Goal: Transaction & Acquisition: Download file/media

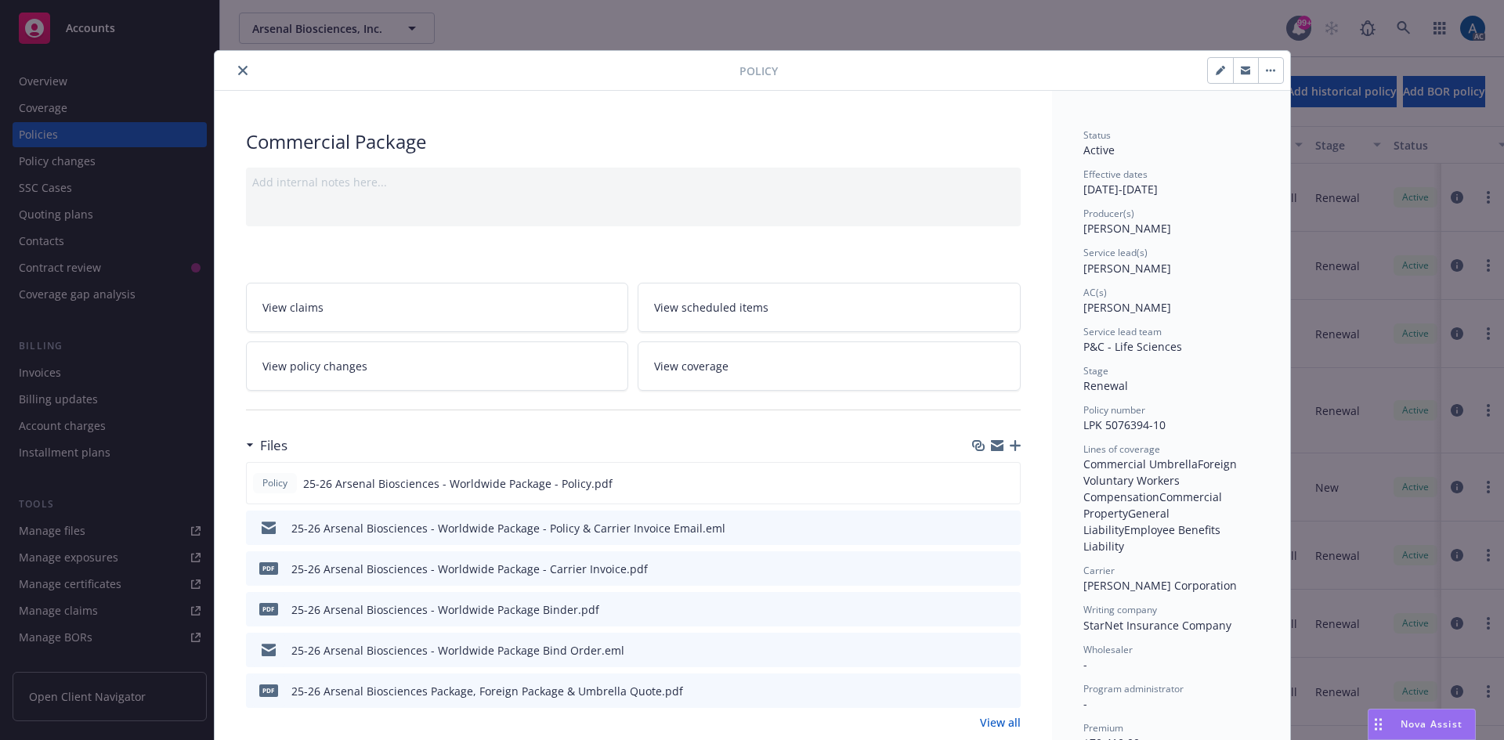
click at [238, 70] on icon "close" at bounding box center [242, 70] width 9 height 9
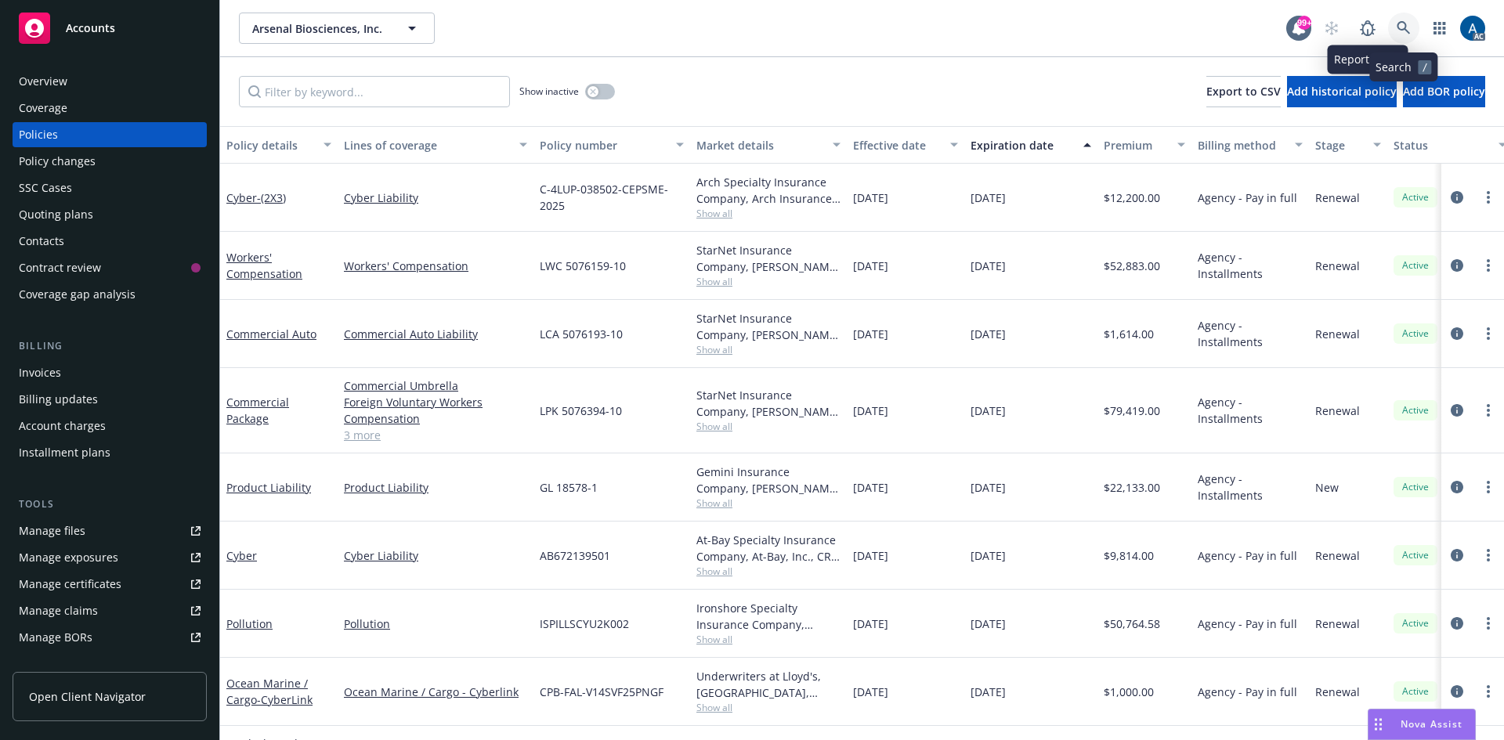
click at [1401, 23] on icon at bounding box center [1403, 27] width 13 height 13
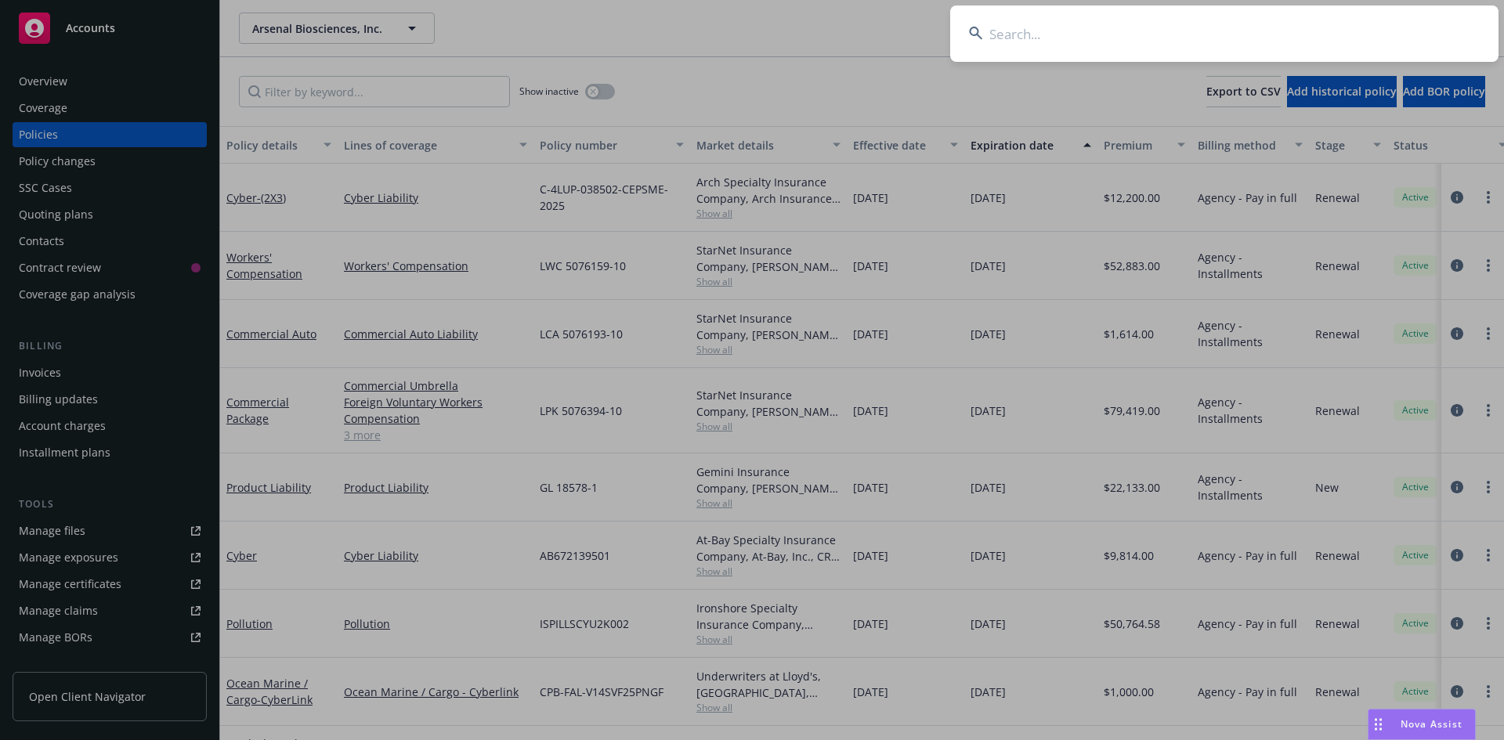
click at [1039, 45] on input at bounding box center [1224, 33] width 548 height 56
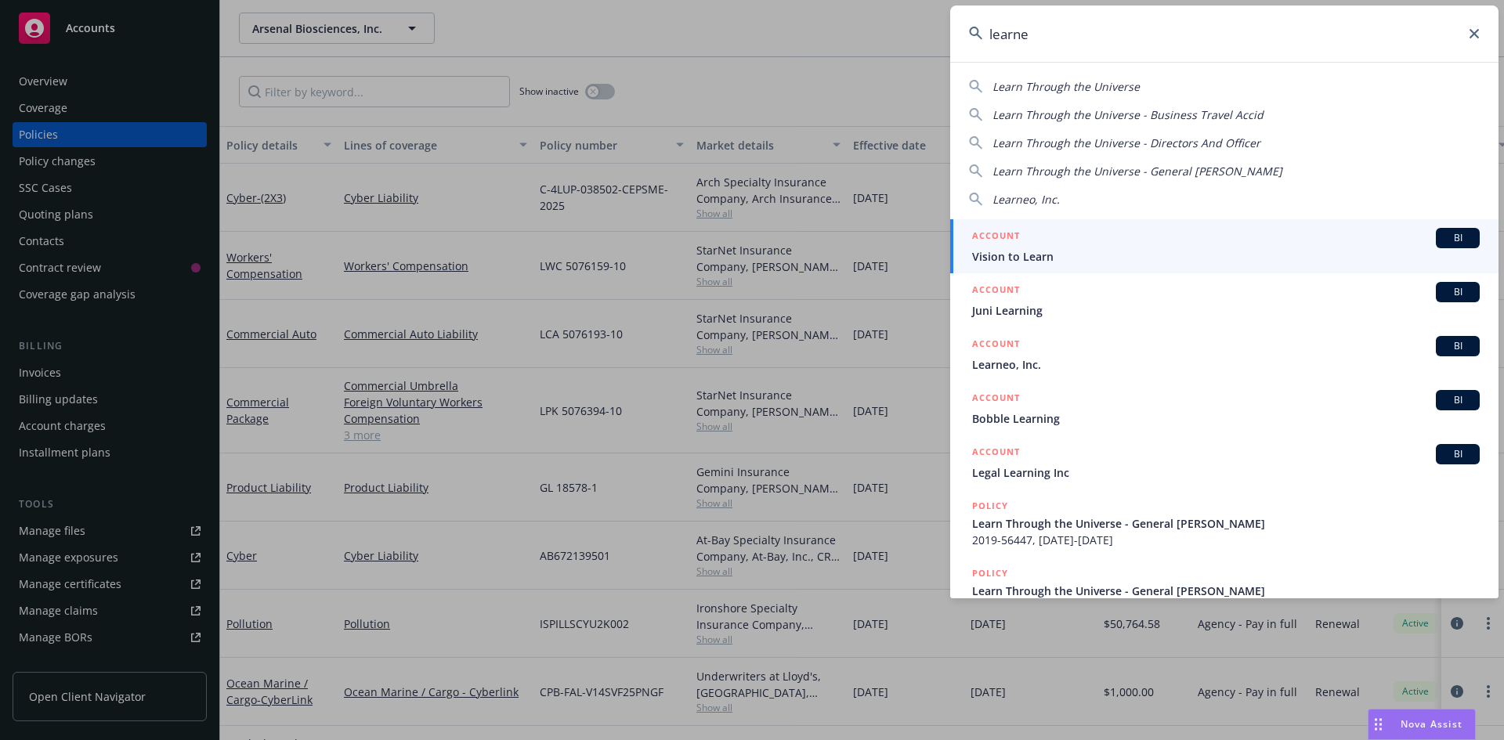
type input "learneo"
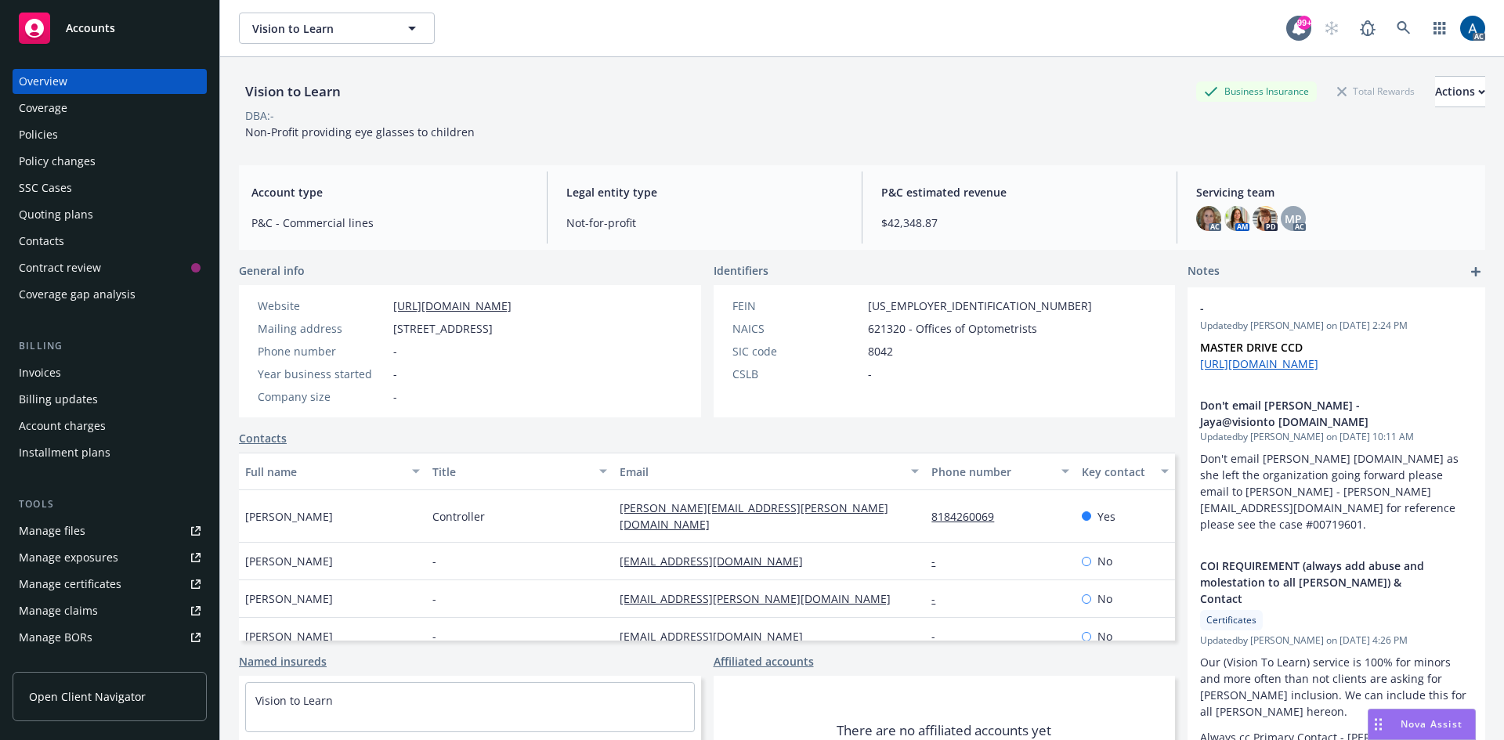
click at [31, 135] on div "Policies" at bounding box center [38, 134] width 39 height 25
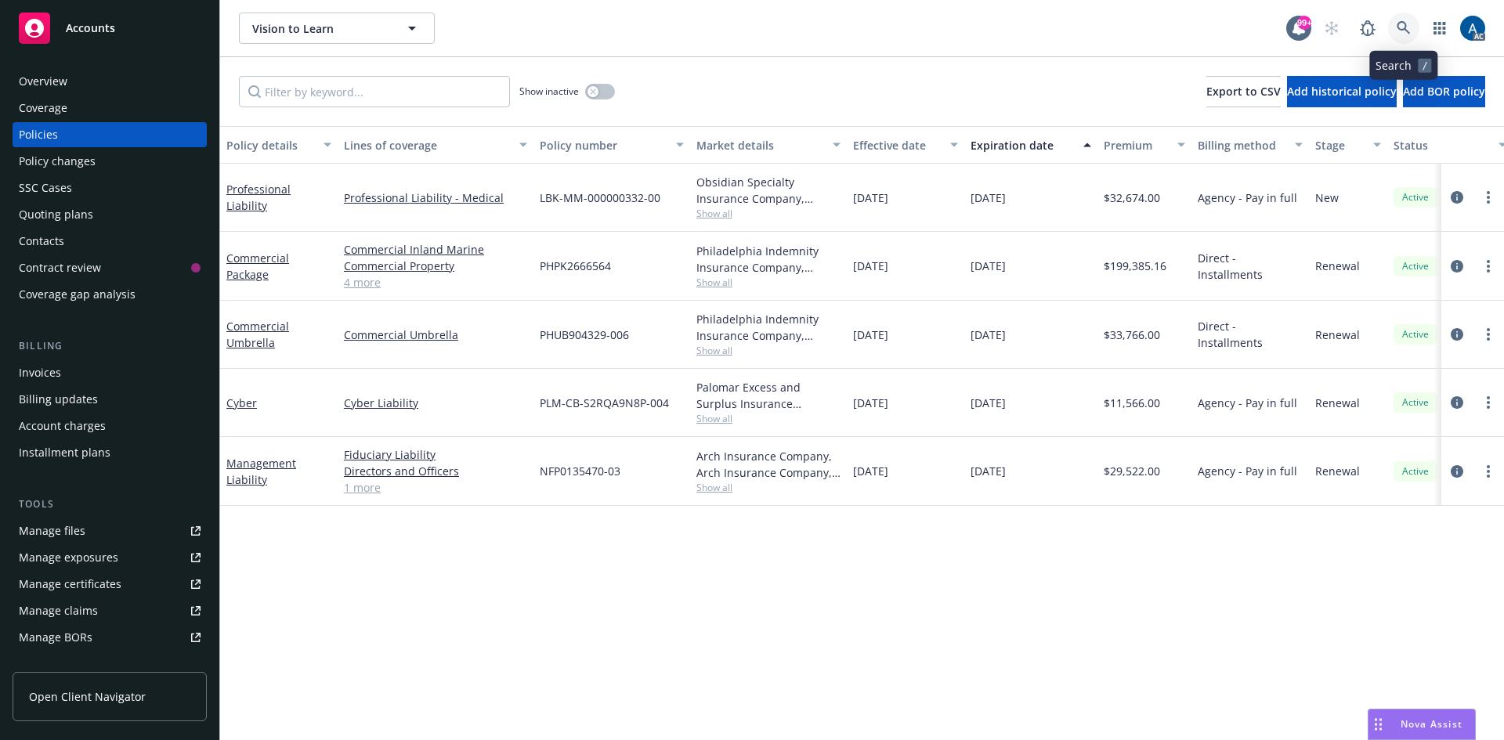
click at [1406, 24] on icon at bounding box center [1404, 28] width 14 height 14
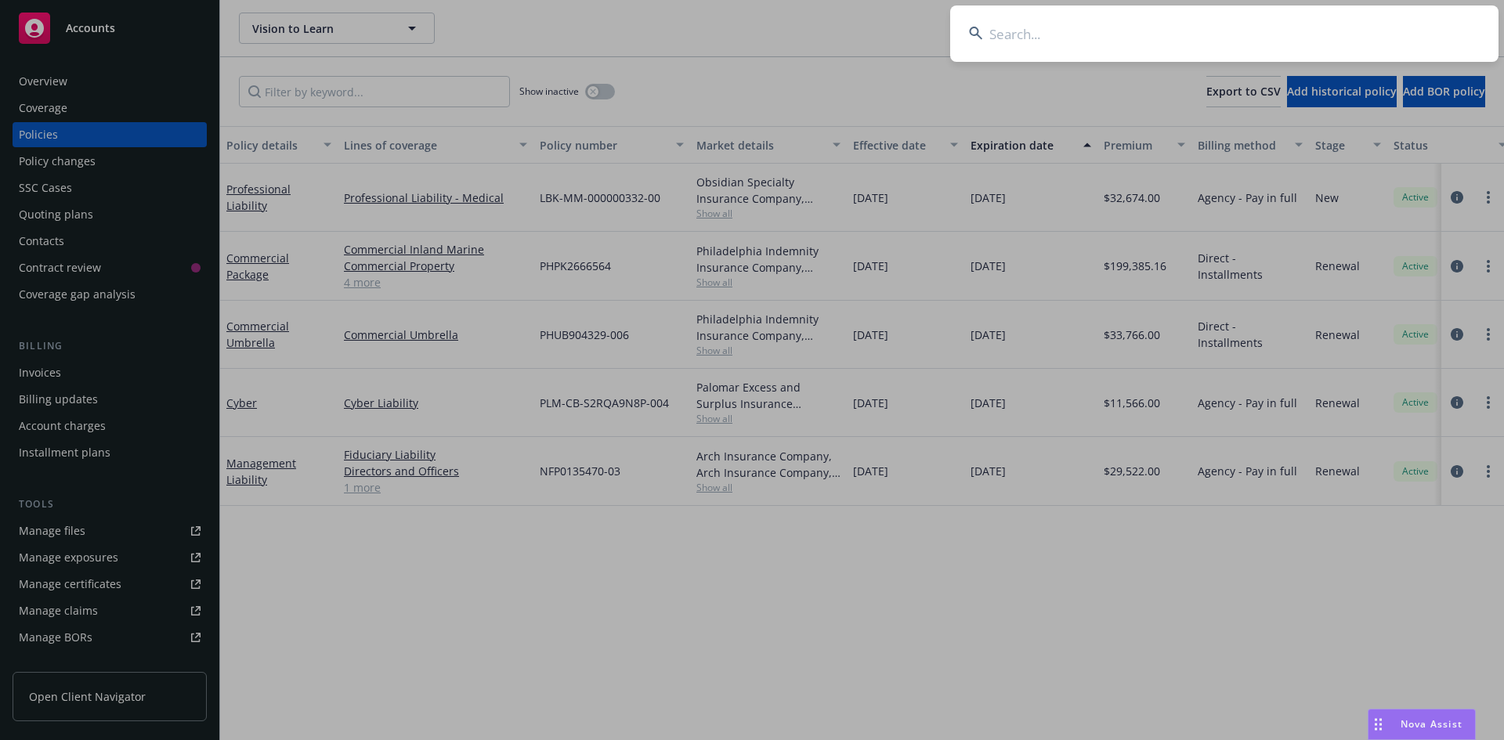
click at [1248, 34] on input at bounding box center [1224, 33] width 548 height 56
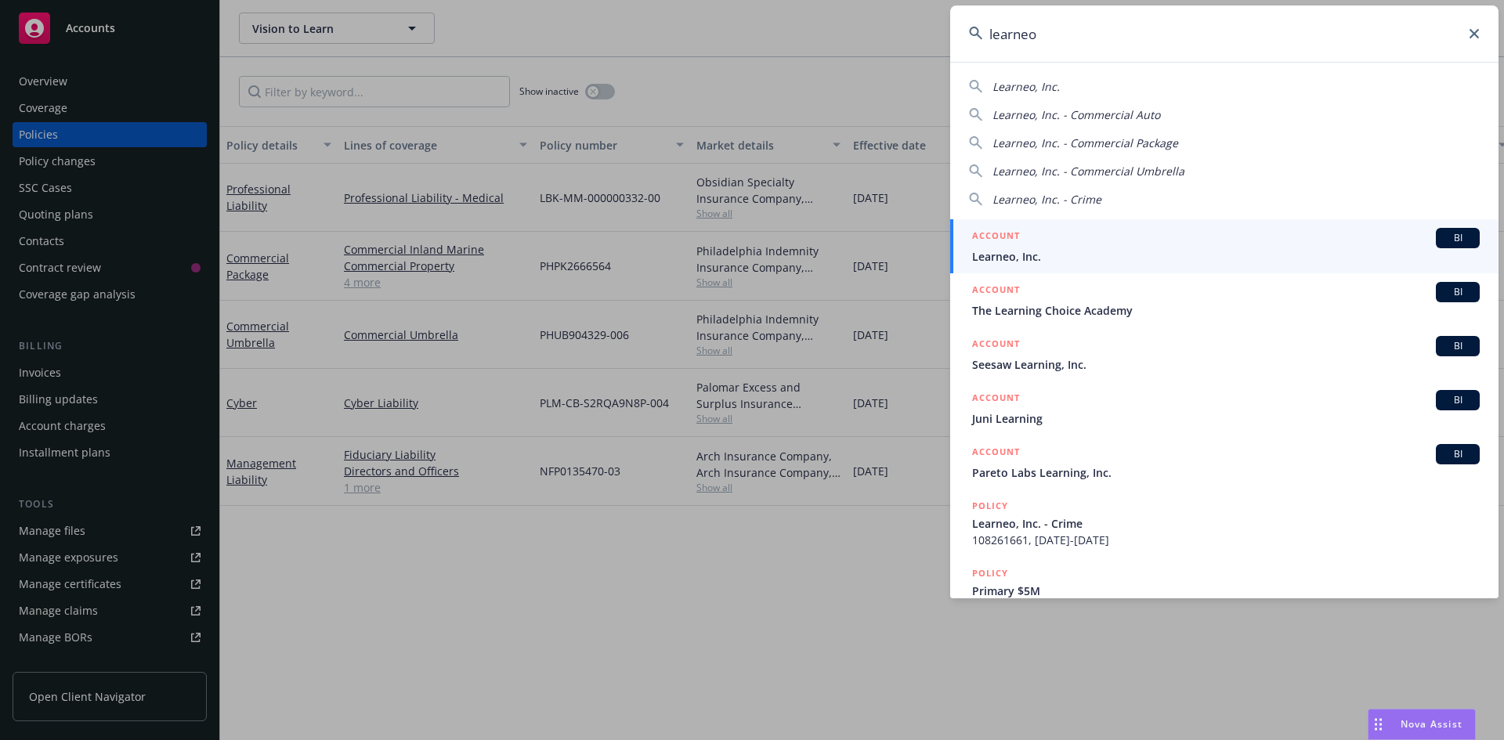
type input "learneo"
click at [1126, 253] on span "Learneo, Inc." at bounding box center [1226, 256] width 508 height 16
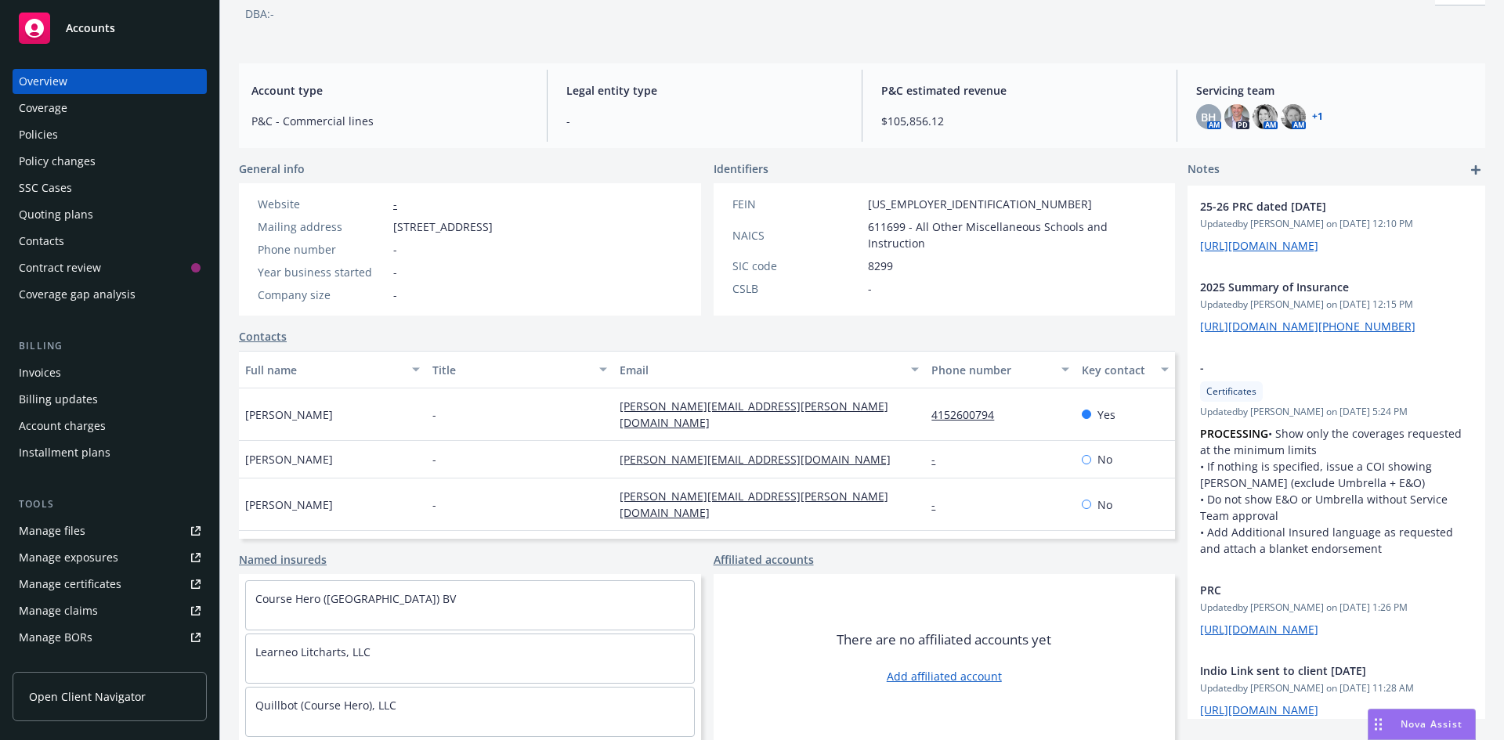
scroll to position [118, 0]
click at [49, 131] on div "Policies" at bounding box center [38, 134] width 39 height 25
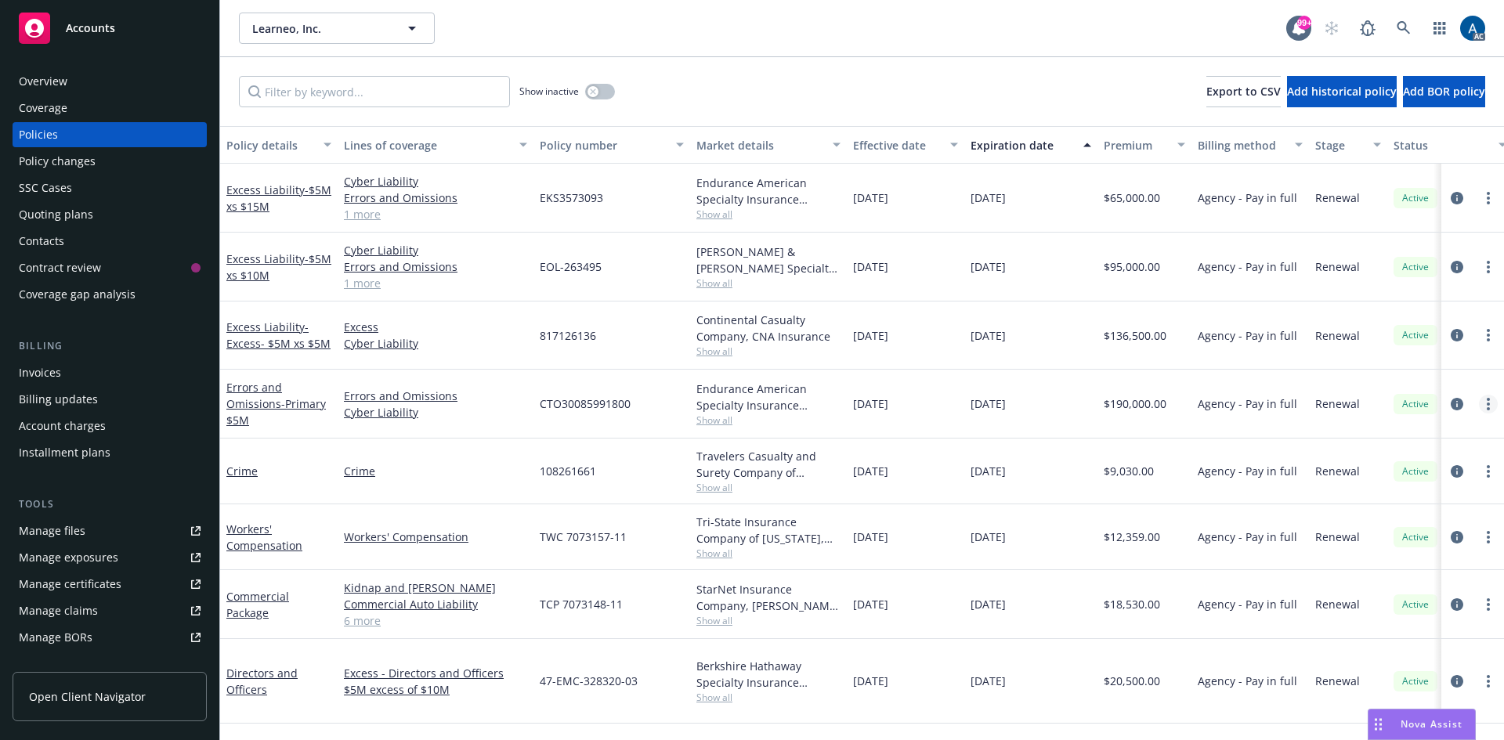
click at [1479, 404] on link "more" at bounding box center [1488, 404] width 19 height 19
click at [1451, 407] on icon "circleInformation" at bounding box center [1457, 404] width 13 height 13
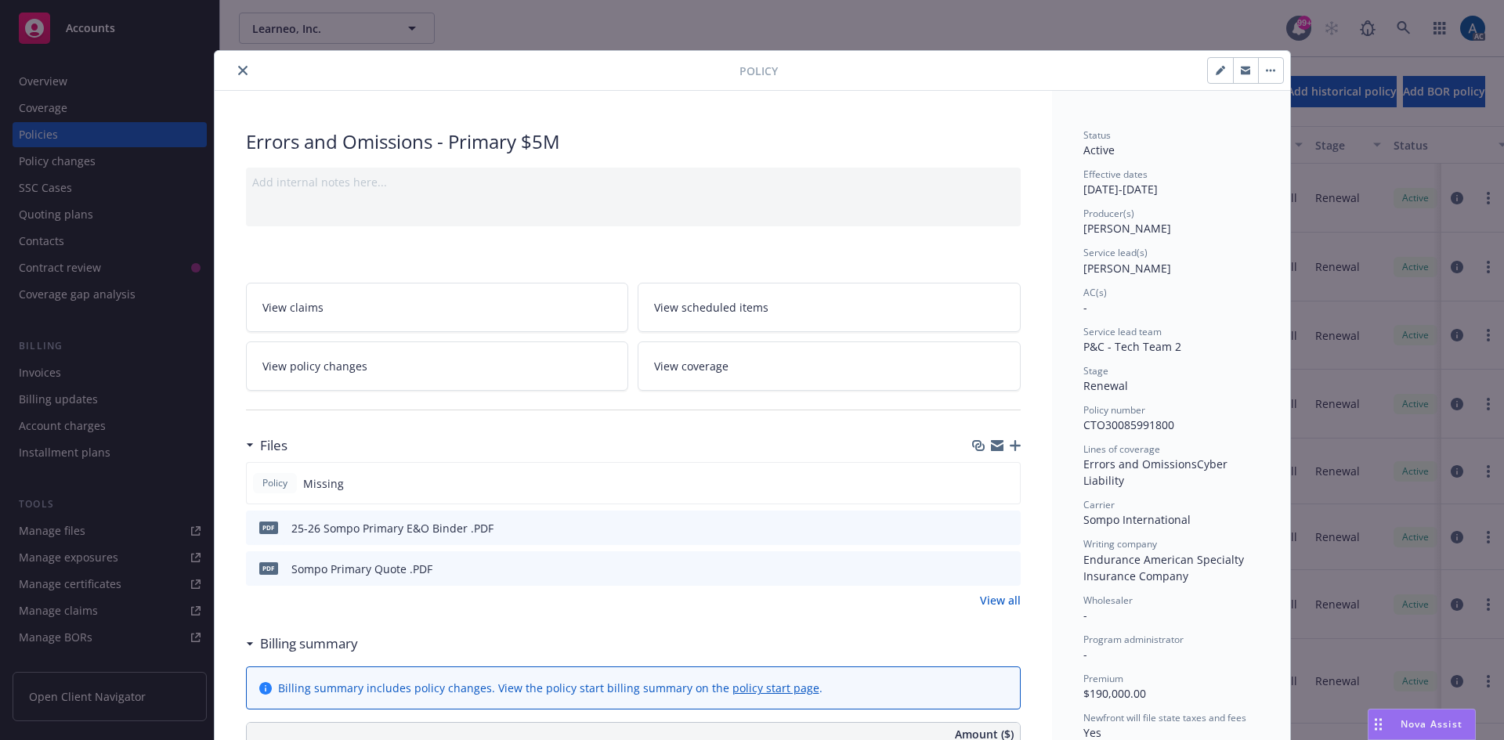
click at [239, 70] on icon "close" at bounding box center [242, 70] width 9 height 9
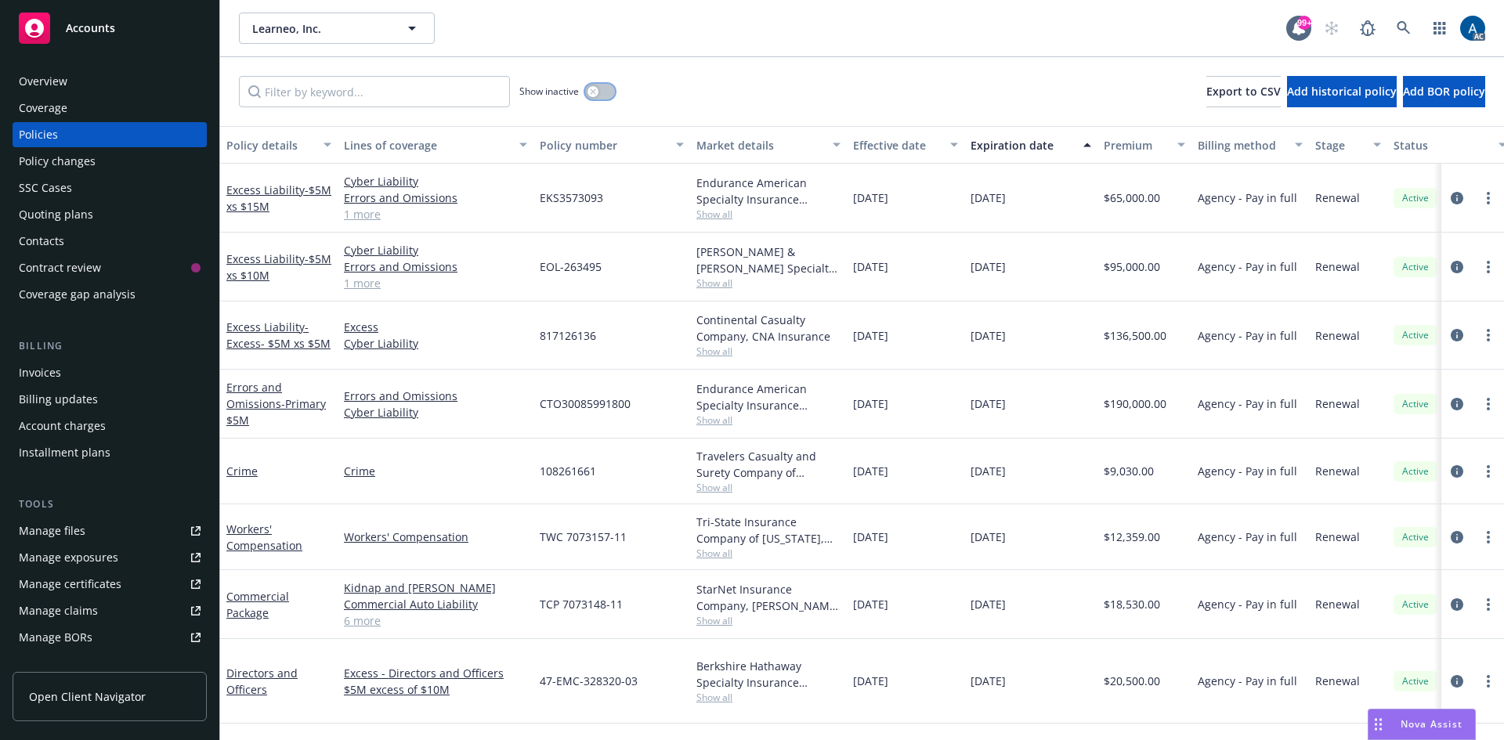
click at [612, 94] on button "button" at bounding box center [600, 92] width 30 height 16
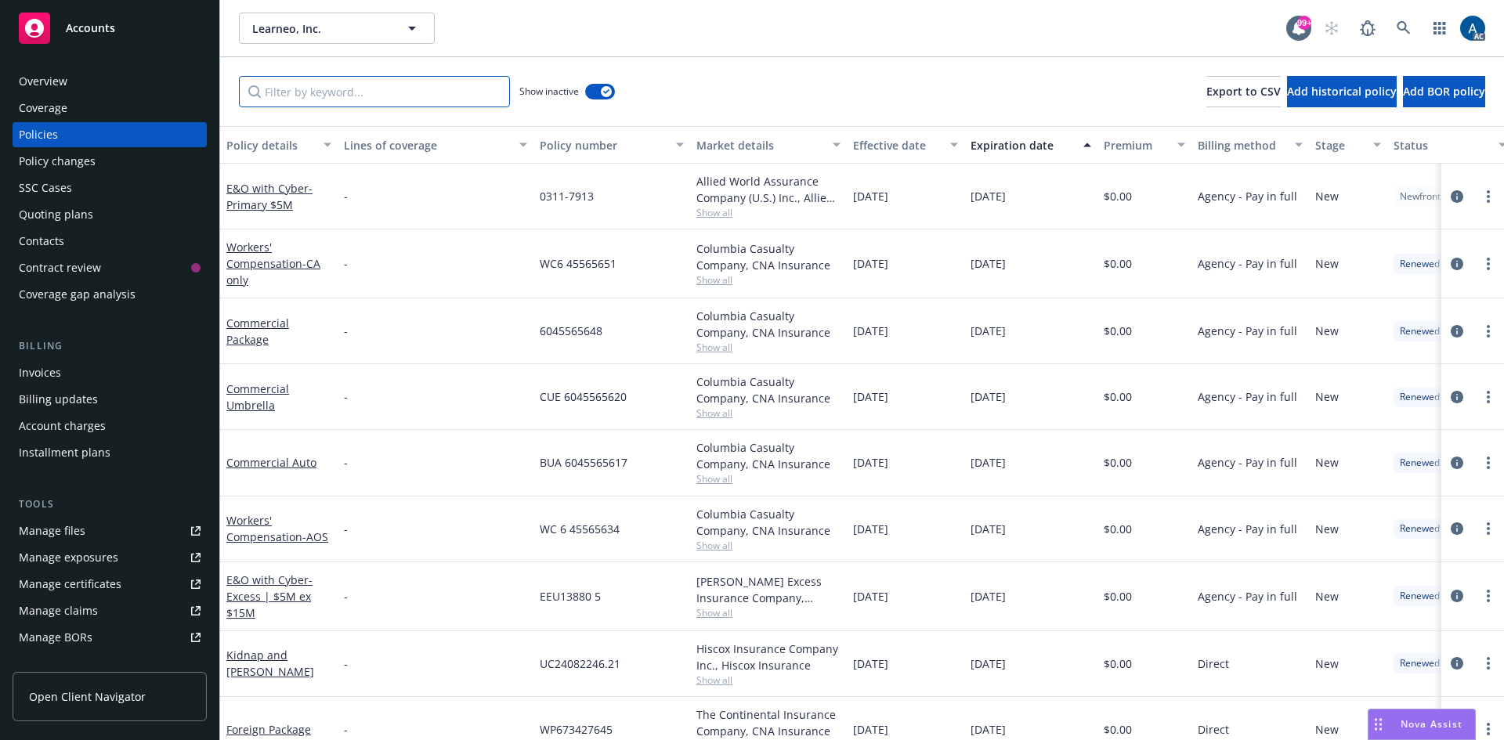
click at [422, 98] on input "Filter by keyword..." at bounding box center [374, 91] width 271 height 31
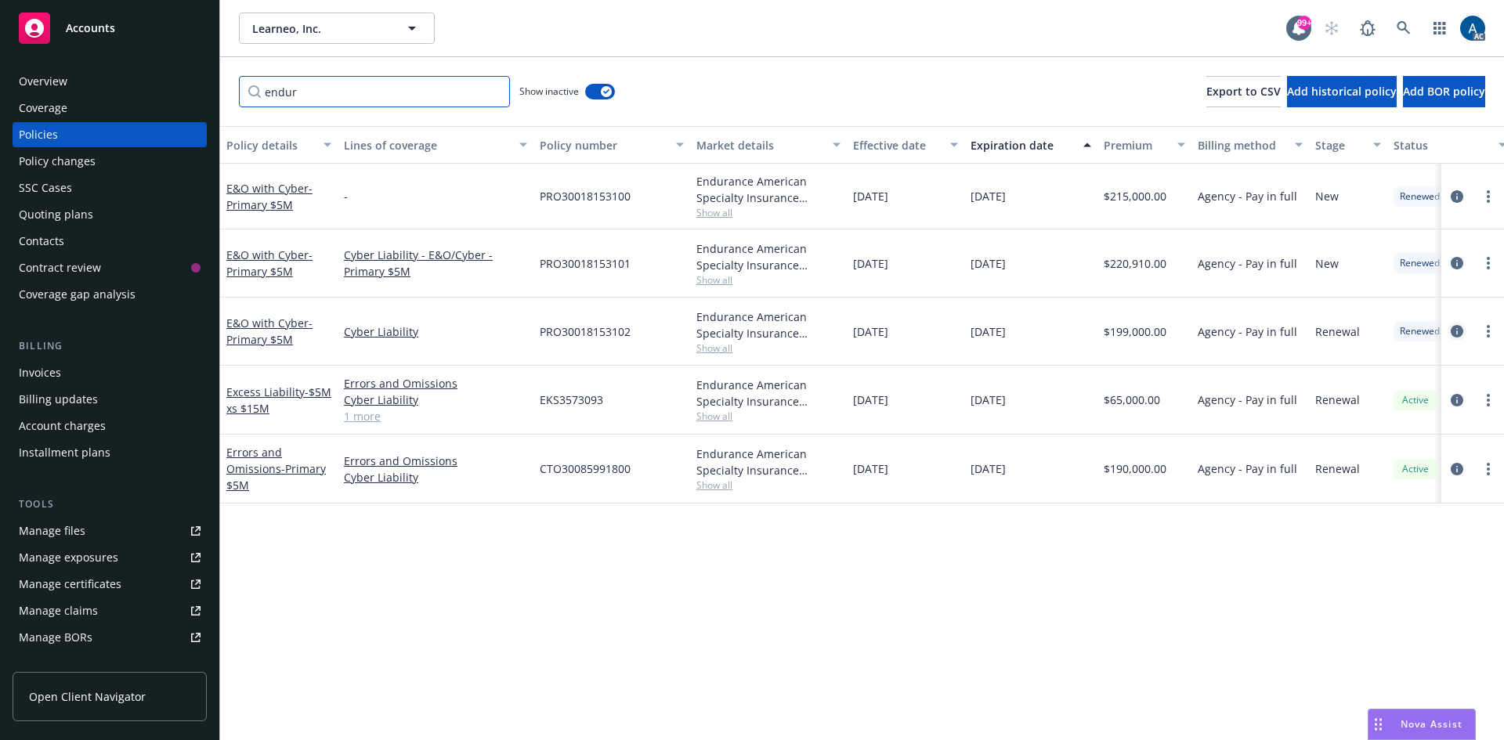
type input "endur"
click at [1456, 333] on icon "circleInformation" at bounding box center [1457, 331] width 13 height 13
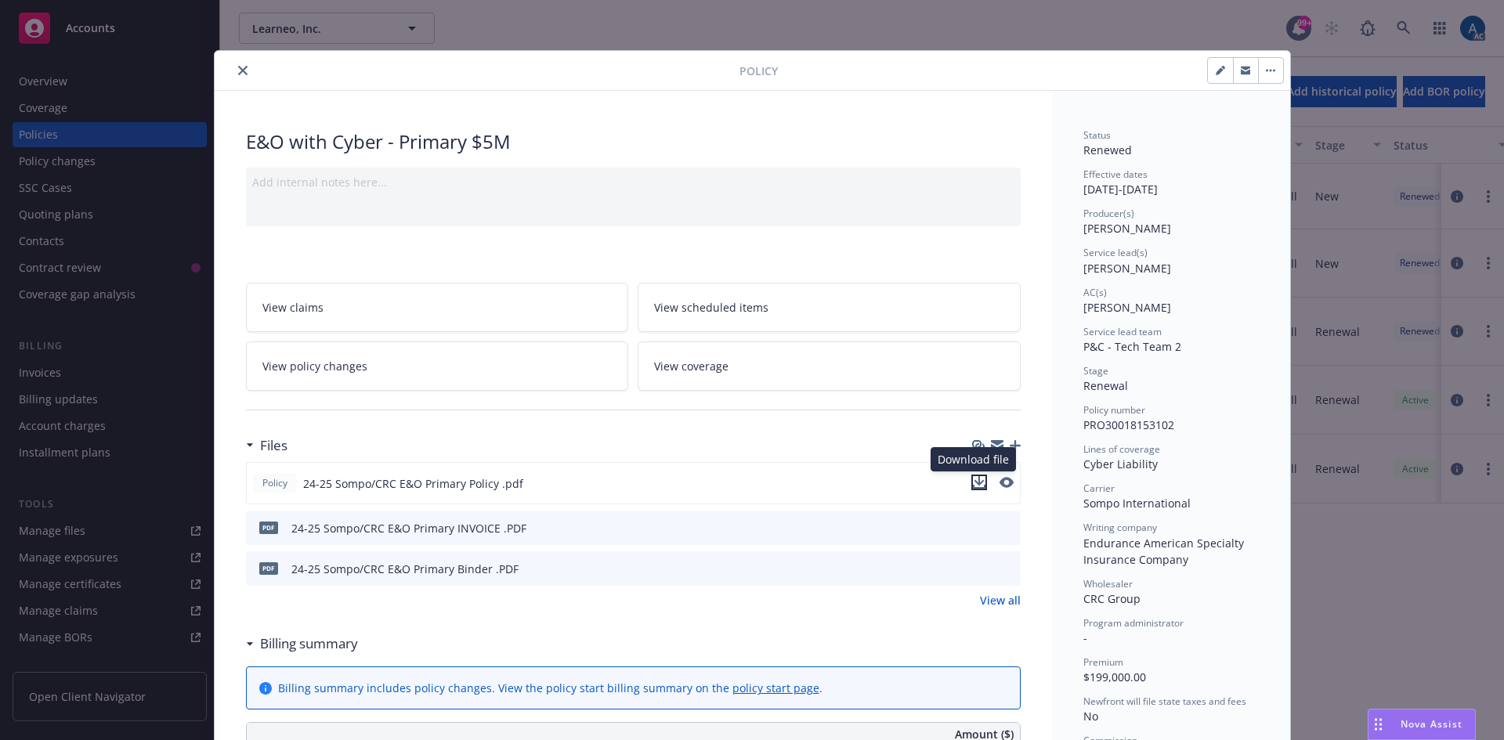
click at [973, 481] on icon "download file" at bounding box center [979, 482] width 13 height 13
